Goal: Information Seeking & Learning: Learn about a topic

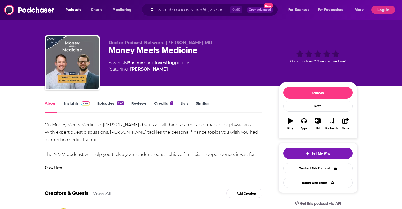
click at [106, 126] on div "On Money Meets Medicine, [PERSON_NAME] discusses all things career and finance …" at bounding box center [154, 173] width 218 height 104
drag, startPoint x: 105, startPoint y: 123, endPoint x: 140, endPoint y: 126, distance: 35.4
click at [140, 126] on div "On Money Meets Medicine, [PERSON_NAME] discusses all things career and finance …" at bounding box center [154, 173] width 218 height 104
copy div "[PERSON_NAME]"
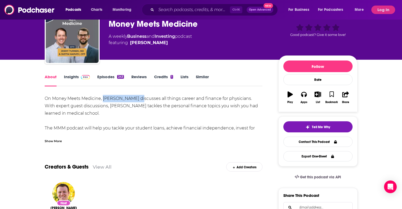
click at [74, 77] on link "Insights" at bounding box center [77, 80] width 26 height 12
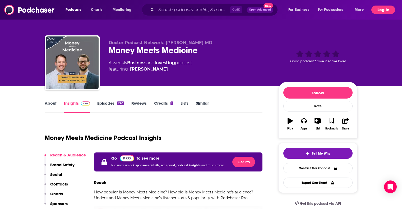
click at [380, 9] on button "Log In" at bounding box center [384, 10] width 24 height 8
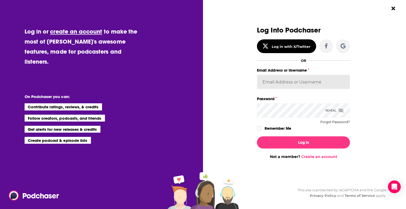
type input "PercPodcast"
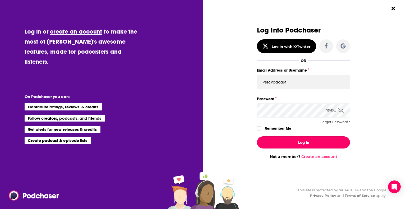
drag, startPoint x: 301, startPoint y: 142, endPoint x: 256, endPoint y: 130, distance: 46.6
click at [259, 128] on icon "Dialog" at bounding box center [259, 128] width 3 height 3
click at [305, 141] on button "Log In" at bounding box center [303, 142] width 93 height 12
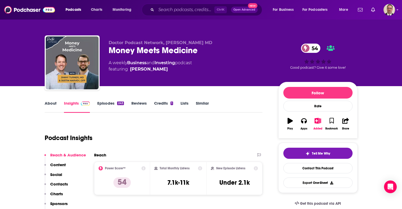
click at [107, 103] on link "Episodes 243" at bounding box center [110, 107] width 26 height 12
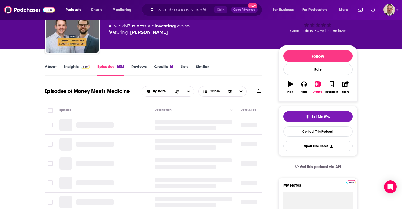
scroll to position [53, 0]
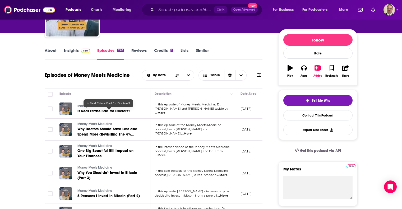
click at [96, 110] on span "Is Real Estate Bad for Doctors?" at bounding box center [103, 111] width 53 height 4
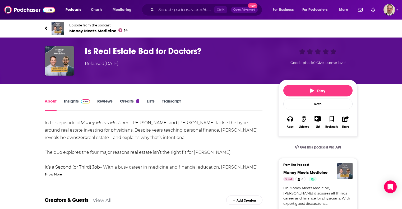
scroll to position [79, 0]
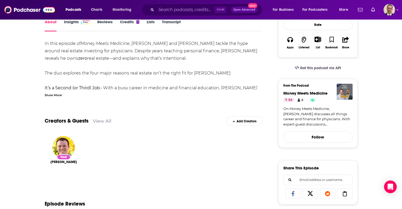
click at [56, 97] on div "Show More" at bounding box center [53, 94] width 17 height 5
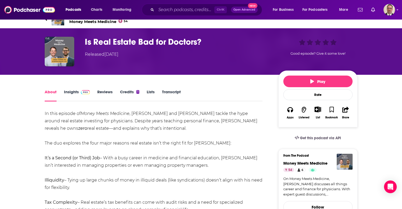
scroll to position [0, 0]
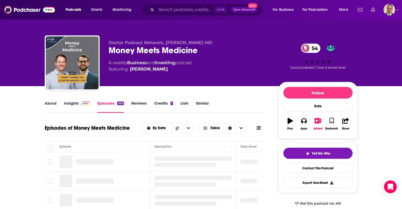
scroll to position [53, 0]
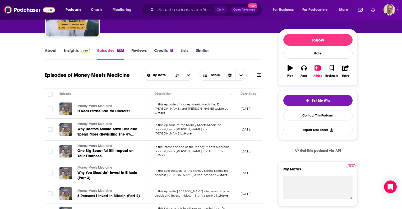
click at [192, 132] on span "...More" at bounding box center [186, 134] width 11 height 4
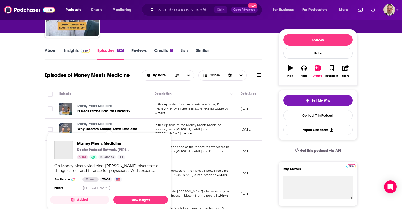
click at [133, 125] on link "Money Meets Medicine" at bounding box center [108, 124] width 63 height 5
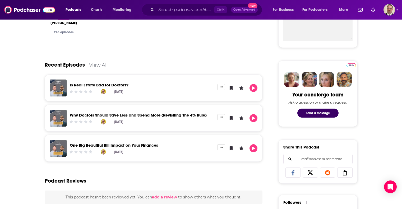
scroll to position [26, 0]
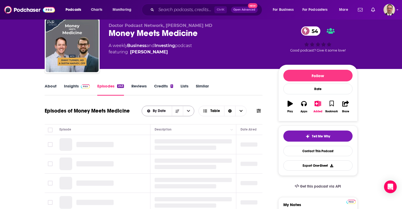
scroll to position [53, 0]
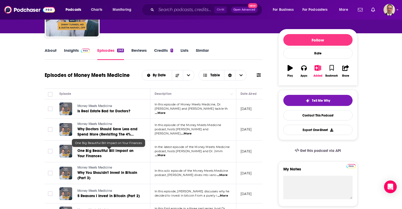
click at [118, 150] on span "One Big Beautiful Bill Impact on Your Finances" at bounding box center [105, 154] width 56 height 10
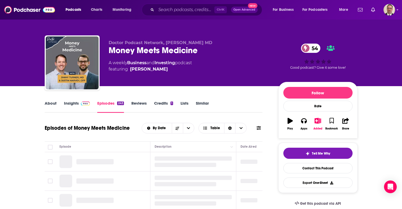
click at [72, 105] on link "Insights" at bounding box center [77, 107] width 26 height 12
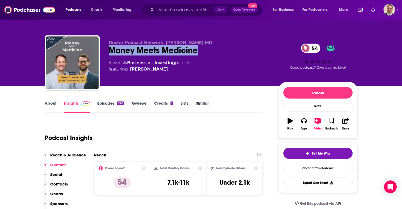
drag, startPoint x: 109, startPoint y: 51, endPoint x: 196, endPoint y: 52, distance: 86.5
click at [196, 52] on div "Money Meets Medicine 54" at bounding box center [189, 50] width 161 height 10
copy h2 "Money Meets Medicine"
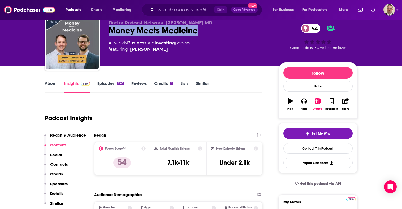
scroll to position [26, 0]
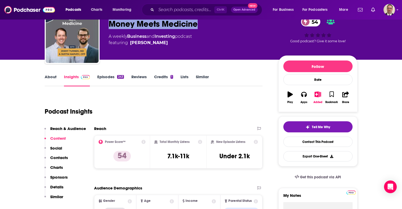
copy h2 "Money Meets Medicine"
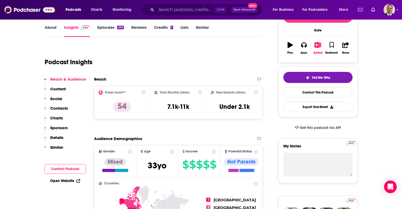
scroll to position [0, 0]
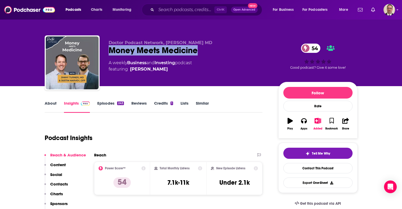
click at [114, 103] on link "Episodes 243" at bounding box center [110, 107] width 26 height 12
